Goal: Information Seeking & Learning: Learn about a topic

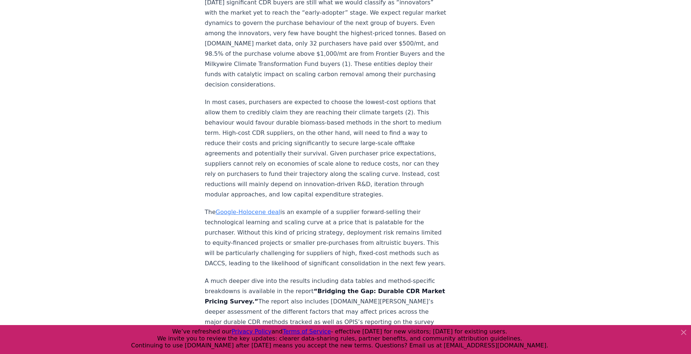
scroll to position [1240, 0]
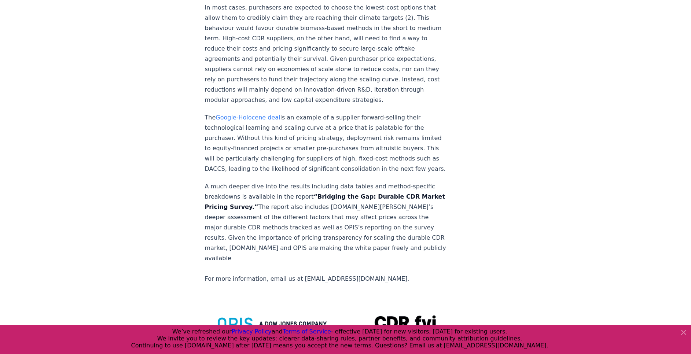
click at [251, 114] on link "Google-Holocene deal" at bounding box center [247, 117] width 64 height 7
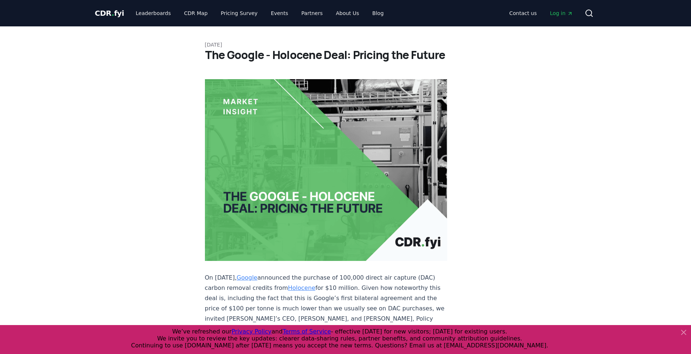
click at [366, 13] on link "Blog" at bounding box center [377, 13] width 23 height 13
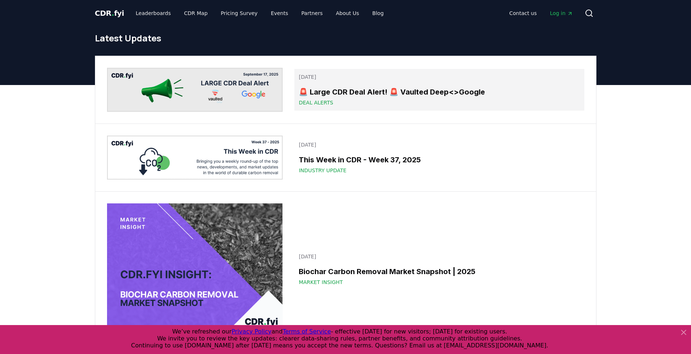
click at [313, 95] on h3 "🚨 Large CDR Deal Alert! 🚨 Vaulted Deep<>Google" at bounding box center [439, 91] width 281 height 11
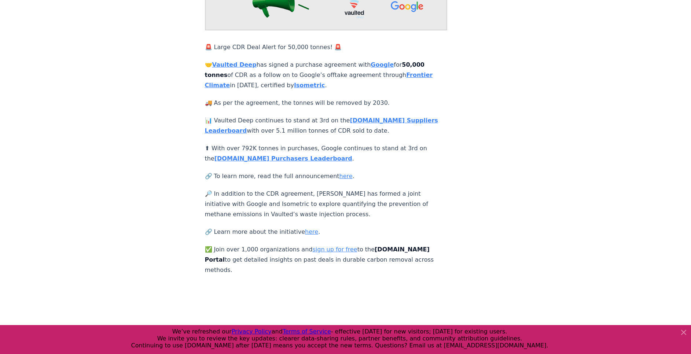
scroll to position [110, 0]
click at [243, 60] on strong "Vaulted Deep" at bounding box center [234, 63] width 44 height 7
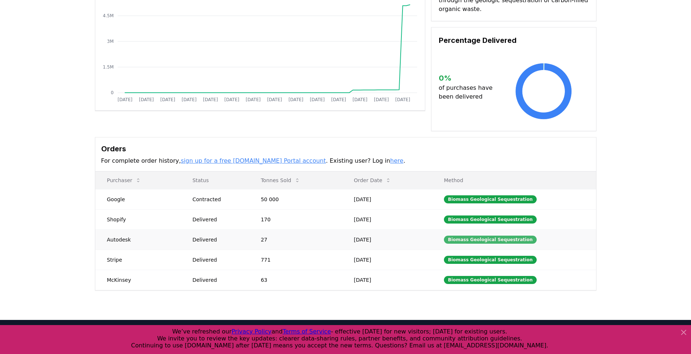
scroll to position [165, 0]
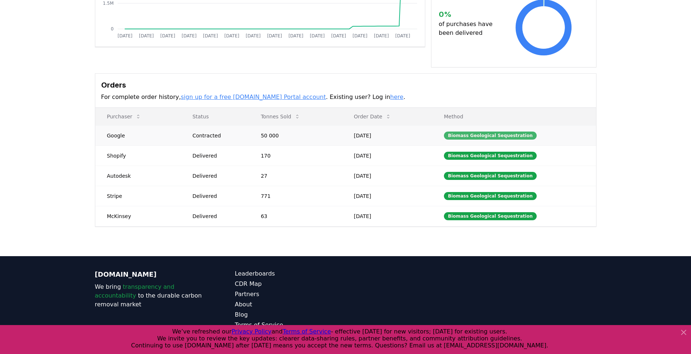
click at [481, 132] on div "Biomass Geological Sequestration" at bounding box center [490, 136] width 93 height 8
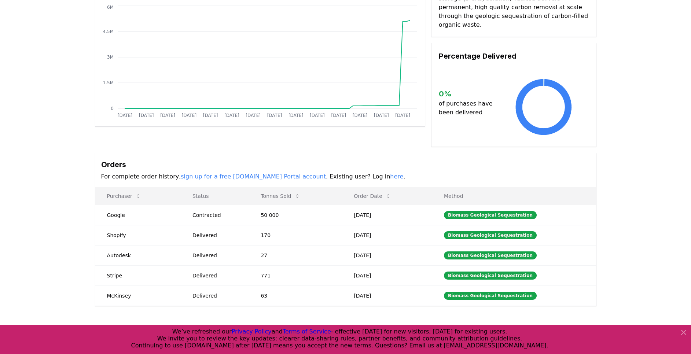
scroll to position [175, 0]
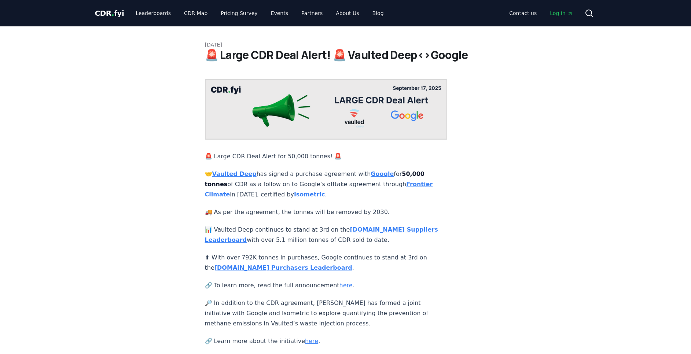
scroll to position [110, 0]
